Goal: Task Accomplishment & Management: Use online tool/utility

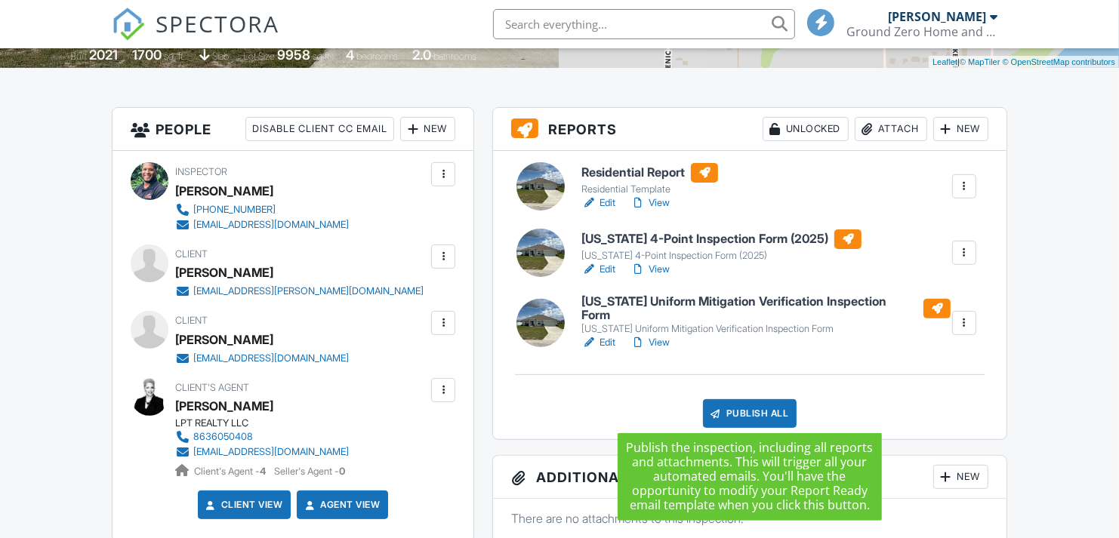
click at [744, 399] on div "Publish All" at bounding box center [750, 413] width 94 height 29
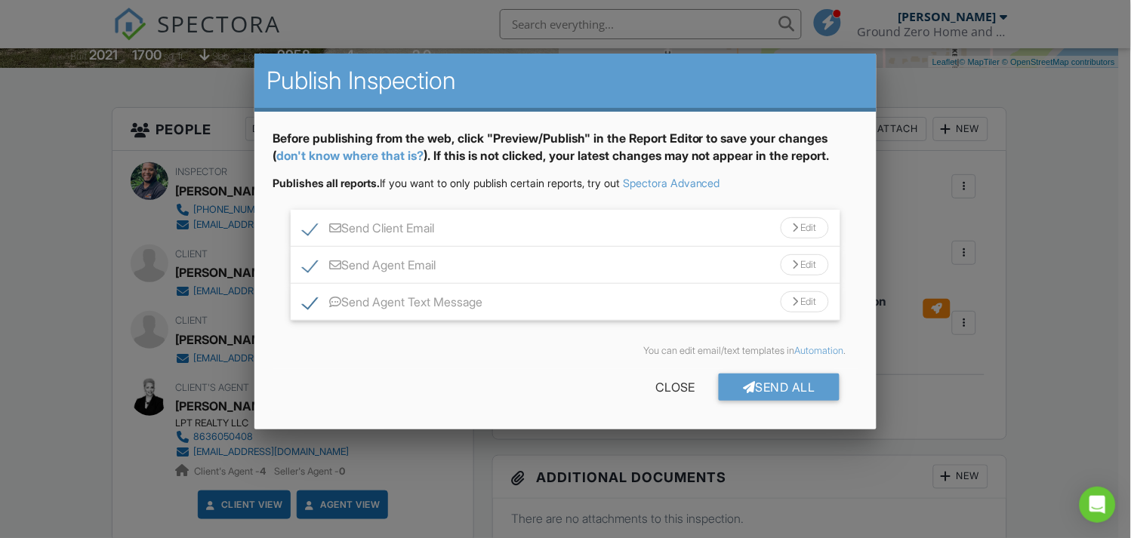
click at [311, 304] on label "Send Agent Text Message" at bounding box center [393, 304] width 180 height 19
checkbox input "false"
click at [776, 380] on div "Send All" at bounding box center [779, 387] width 121 height 27
